Goal: Task Accomplishment & Management: Use online tool/utility

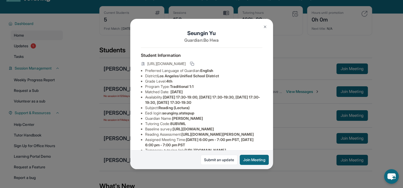
scroll to position [10, 0]
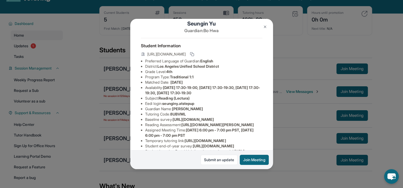
click at [79, 67] on div "[PERSON_NAME] Guardian: [PERSON_NAME] Student Information [URL][DOMAIN_NAME] Pr…" at bounding box center [201, 94] width 403 height 188
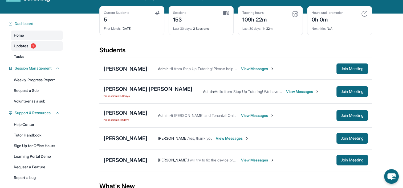
click at [26, 49] on link "Updates 1" at bounding box center [37, 46] width 52 height 10
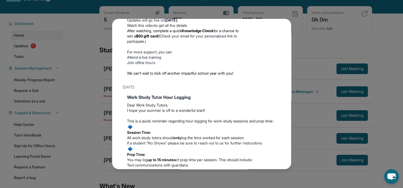
scroll to position [0, 0]
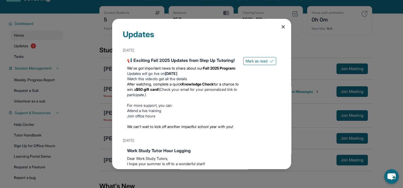
click at [281, 26] on icon at bounding box center [282, 27] width 3 height 3
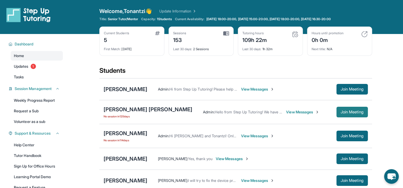
click at [344, 111] on span "Join Meeting" at bounding box center [351, 112] width 23 height 3
click at [249, 160] on img at bounding box center [247, 159] width 4 height 4
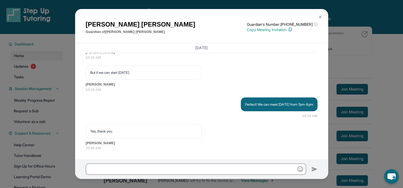
scroll to position [752, 0]
click at [292, 31] on img at bounding box center [289, 29] width 5 height 5
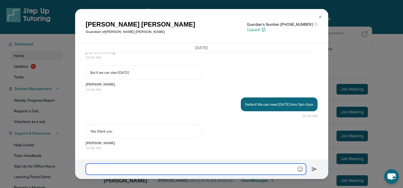
click at [173, 166] on input "text" at bounding box center [196, 169] width 220 height 11
paste input "**********"
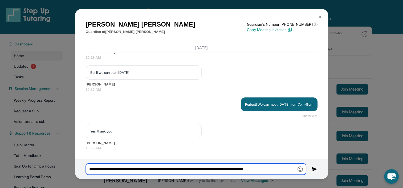
type input "**********"
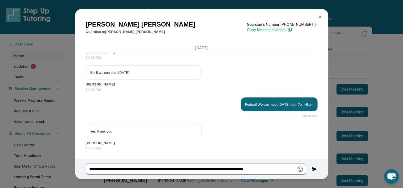
click at [312, 169] on img at bounding box center [314, 169] width 6 height 6
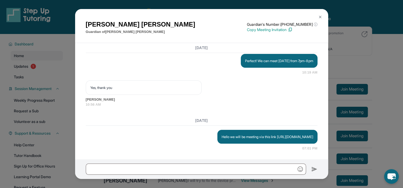
scroll to position [801, 0]
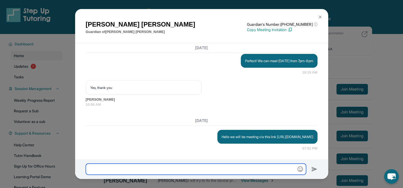
click at [250, 170] on input "text" at bounding box center [196, 169] width 220 height 11
type input "**********"
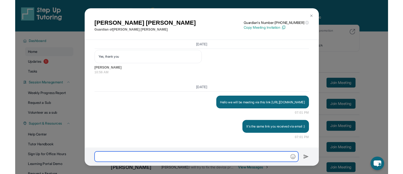
scroll to position [827, 0]
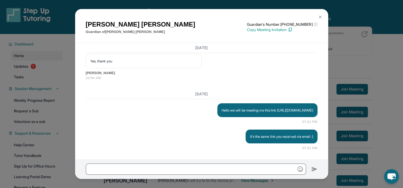
click at [319, 15] on img at bounding box center [320, 17] width 4 height 4
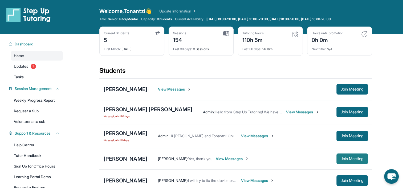
click at [344, 158] on span "Join Meeting" at bounding box center [351, 159] width 23 height 3
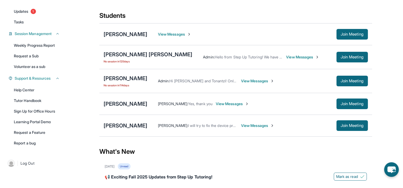
scroll to position [74, 0]
